Goal: Complete application form

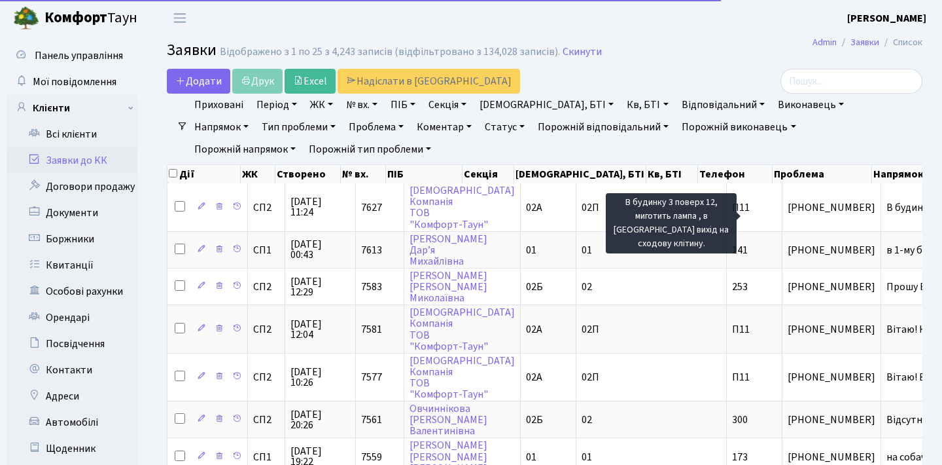
select select "25"
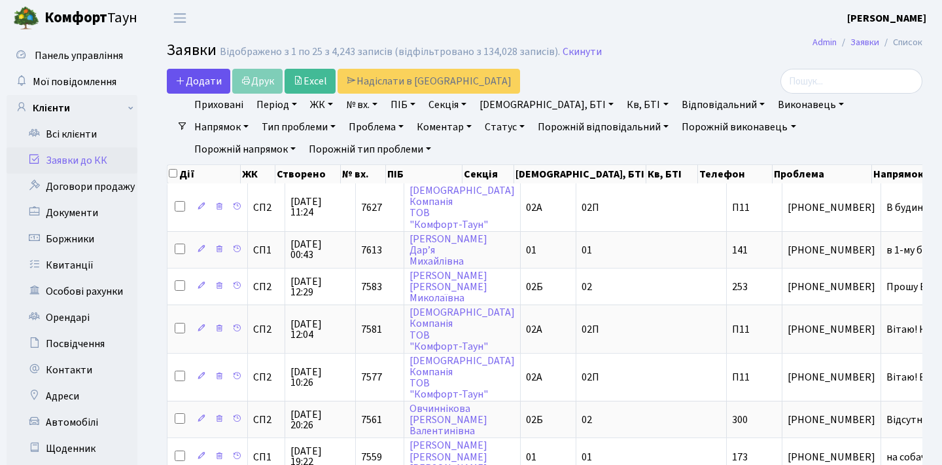
click at [208, 85] on span "Додати" at bounding box center [198, 81] width 46 height 14
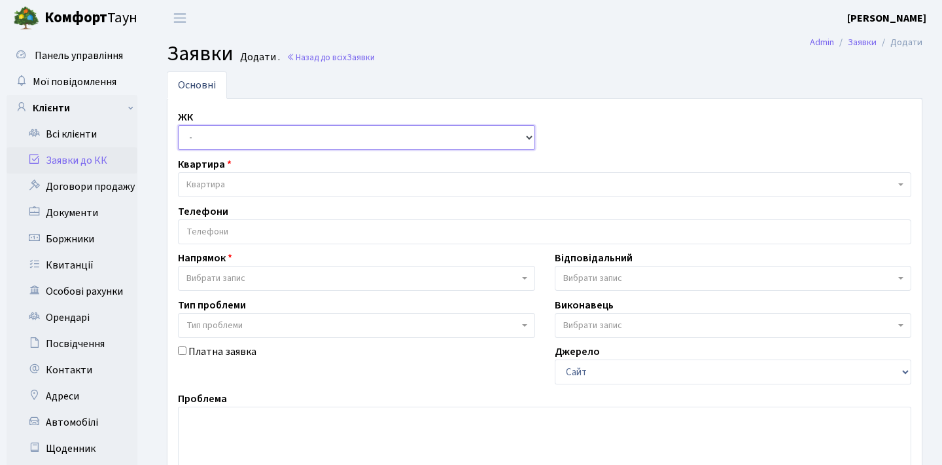
click at [281, 147] on select "- СП1, Столичне шосе, 1 СП2, Столичне шосе, 1А СП3, Столичне шосе, 3 СП4, Столи…" at bounding box center [356, 137] width 357 height 25
select select "308"
select select
click at [270, 177] on span "Квартира" at bounding box center [545, 184] width 734 height 25
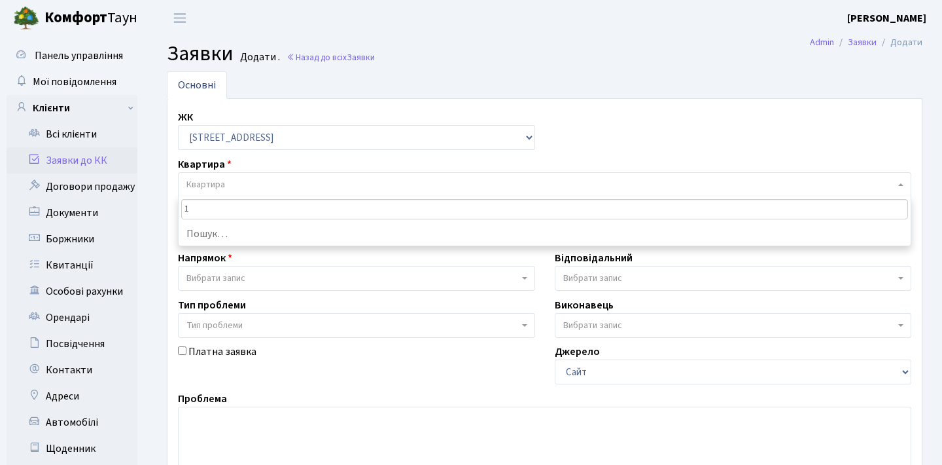
type input "11"
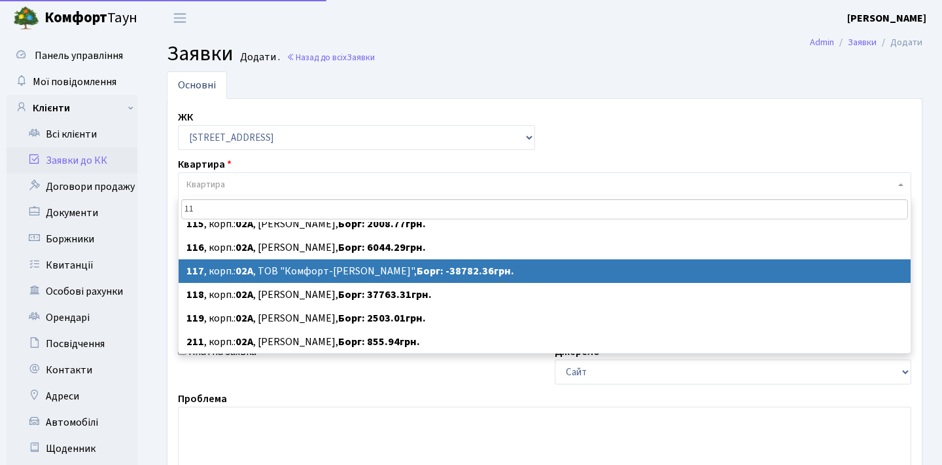
scroll to position [246, 0]
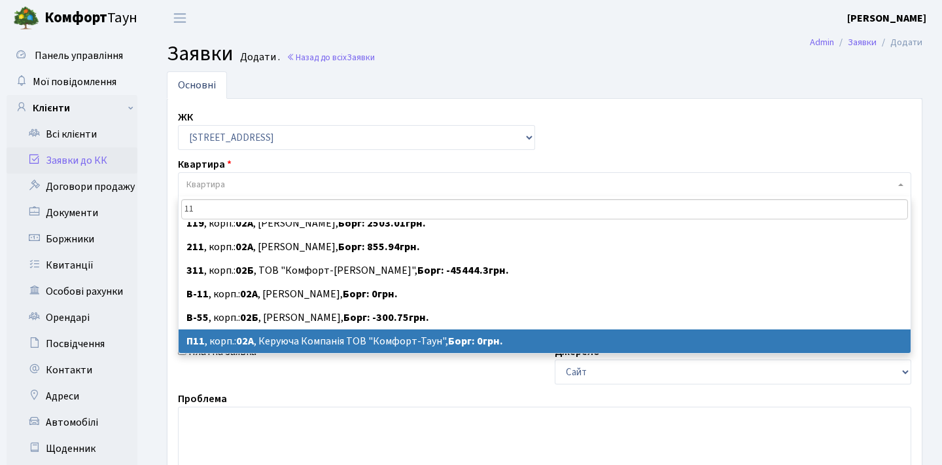
select select
select select "20720"
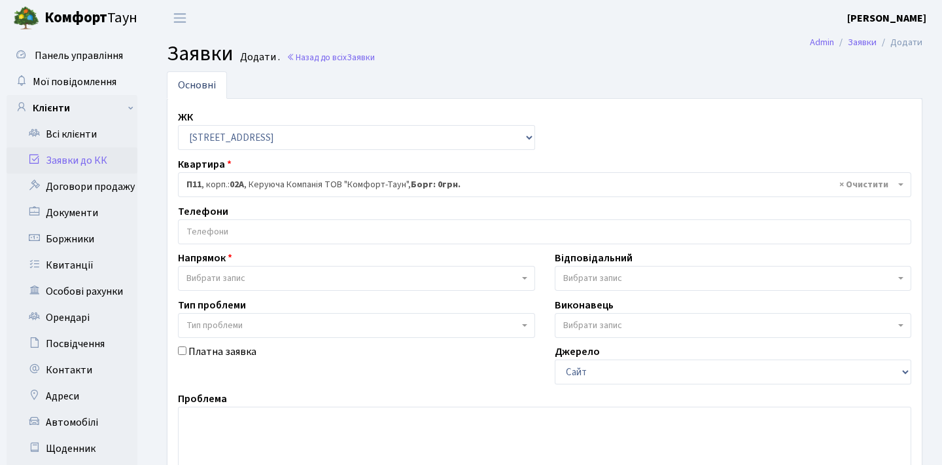
click at [329, 239] on input "search" at bounding box center [545, 232] width 732 height 24
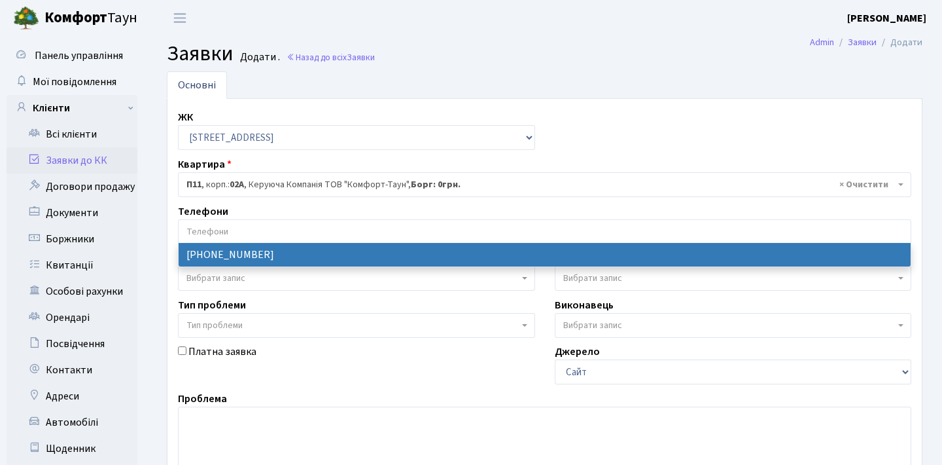
select select "76317"
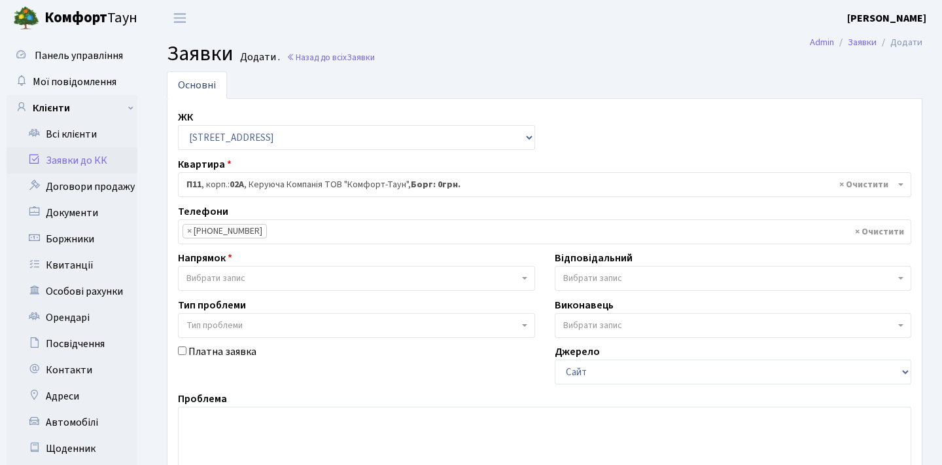
click at [300, 283] on span "Вибрати запис" at bounding box center [352, 278] width 332 height 13
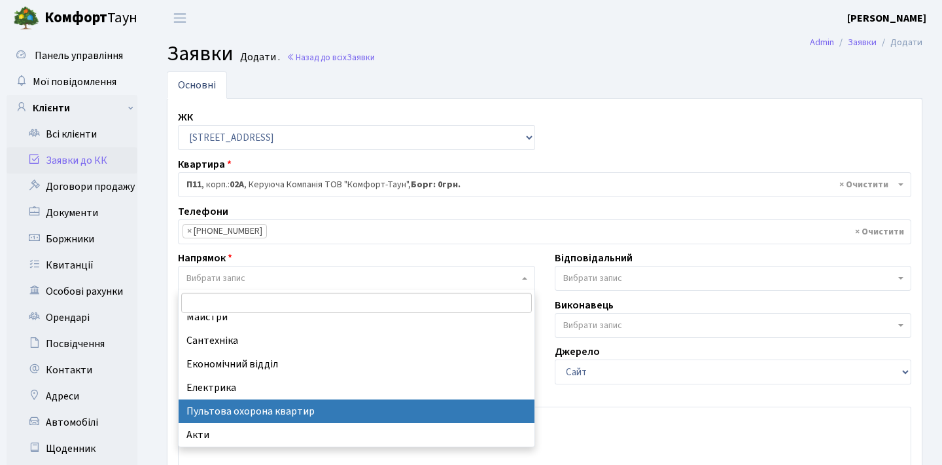
scroll to position [73, 0]
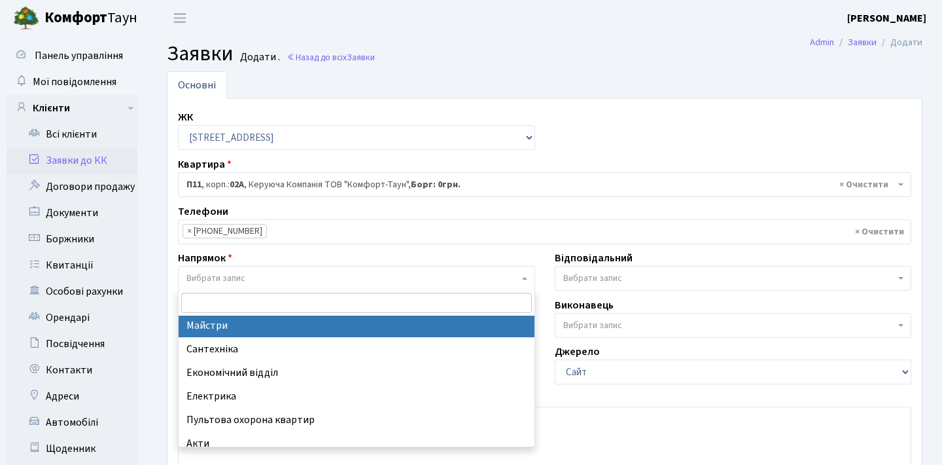
select select "1"
select select
